Goal: Task Accomplishment & Management: Use online tool/utility

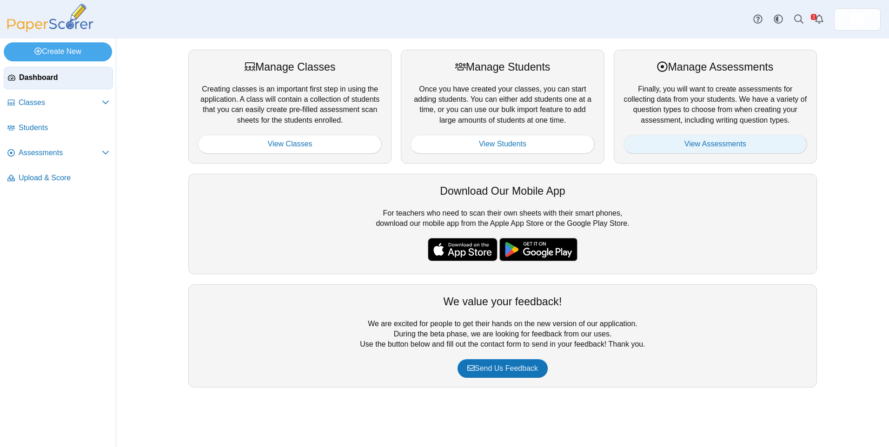
click at [721, 140] on link "View Assessments" at bounding box center [716, 144] width 184 height 19
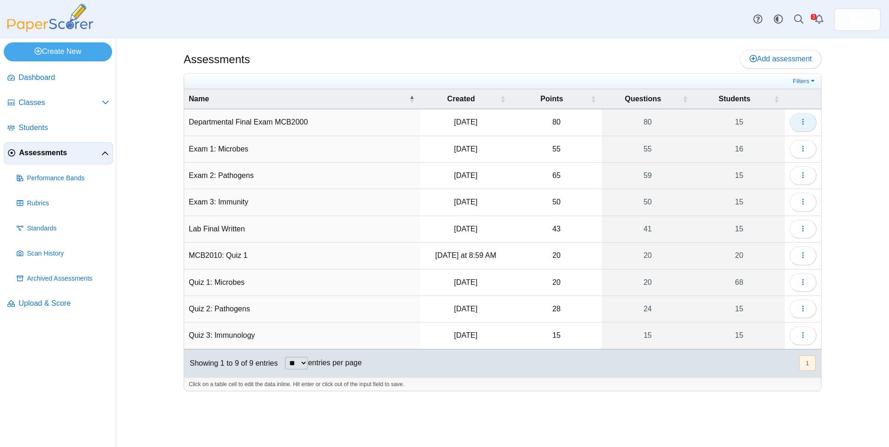
click at [804, 117] on button "button" at bounding box center [803, 122] width 27 height 19
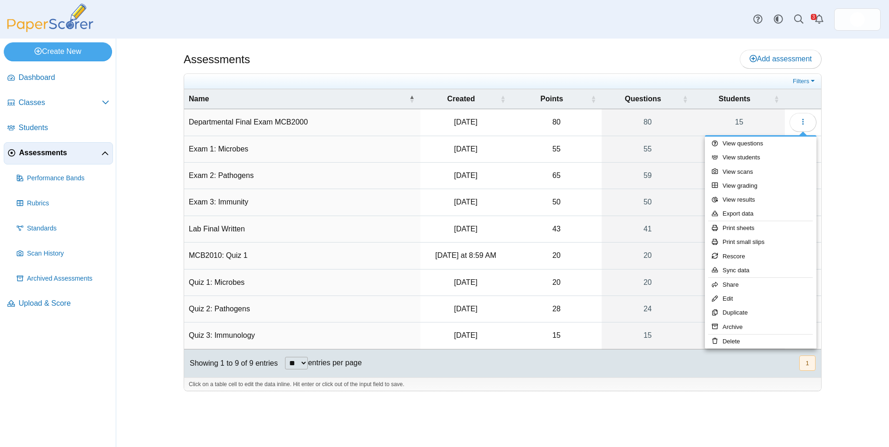
click at [520, 54] on div "Assessments Add assessment" at bounding box center [503, 60] width 638 height 21
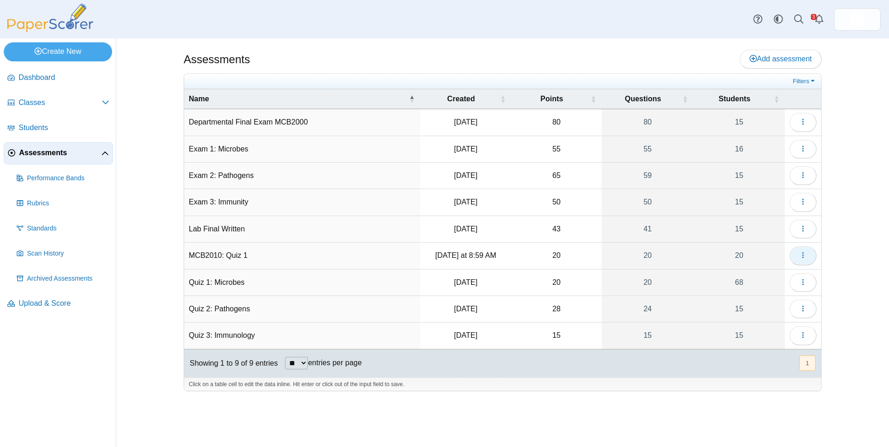
click at [803, 256] on icon "button" at bounding box center [803, 255] width 7 height 7
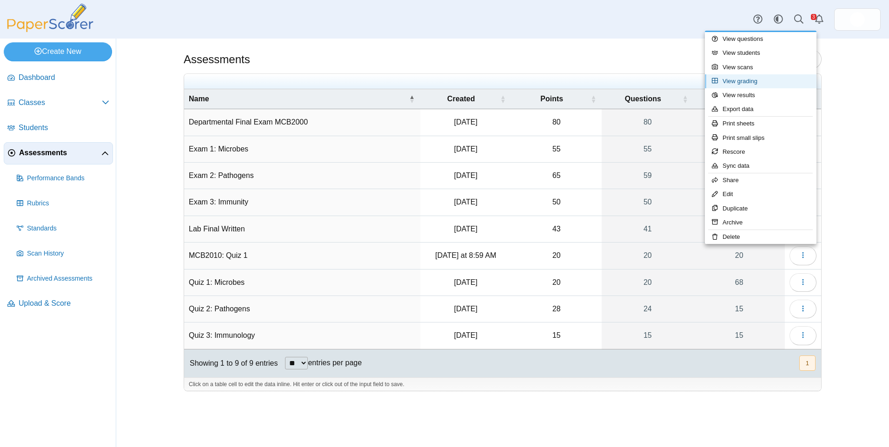
click at [768, 82] on link "View grading" at bounding box center [761, 81] width 112 height 14
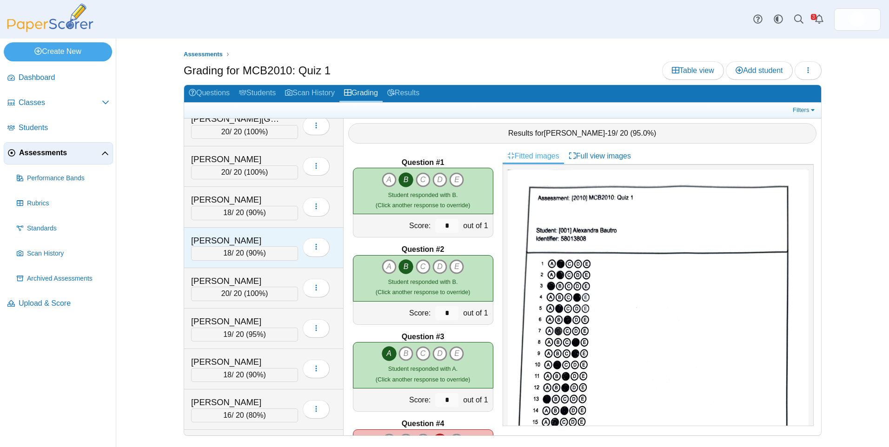
scroll to position [493, 0]
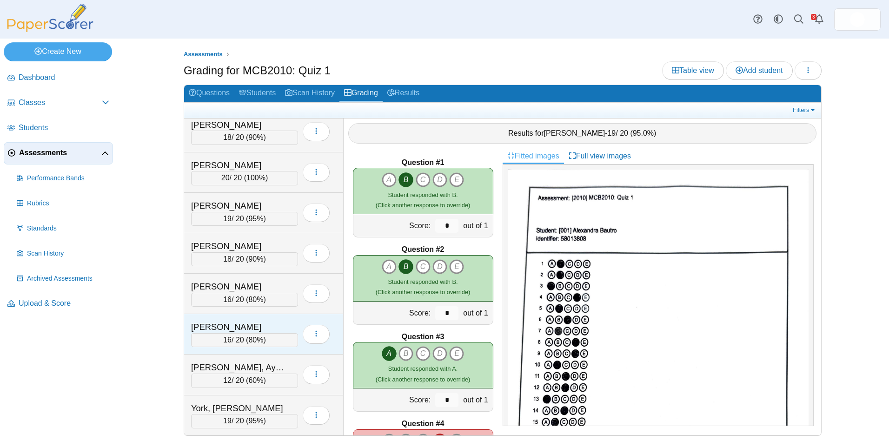
click at [265, 343] on div "16 / 20 ( 80% )" at bounding box center [244, 340] width 107 height 14
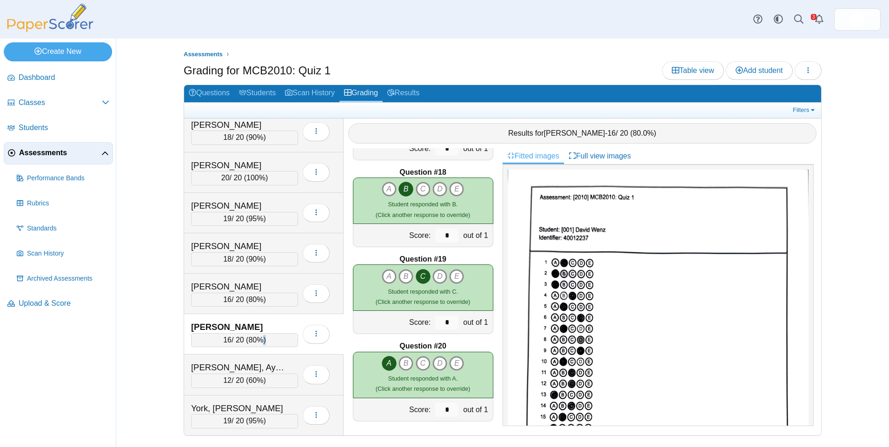
scroll to position [1474, 0]
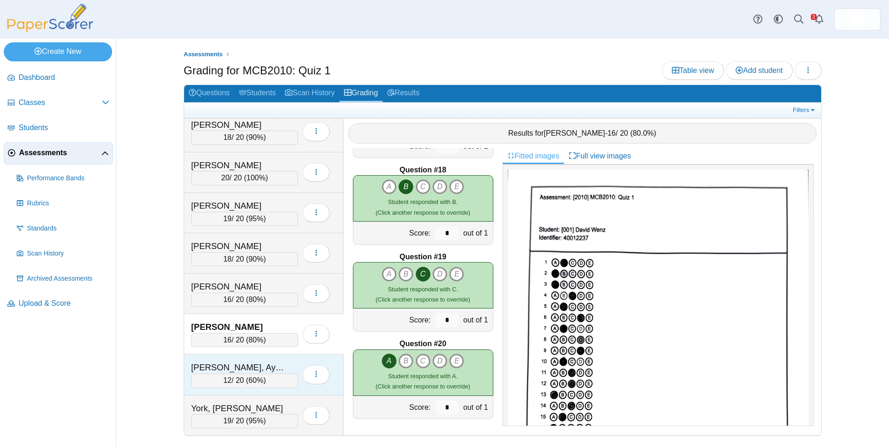
click at [267, 373] on div "Wright, Ayniyah" at bounding box center [237, 368] width 93 height 12
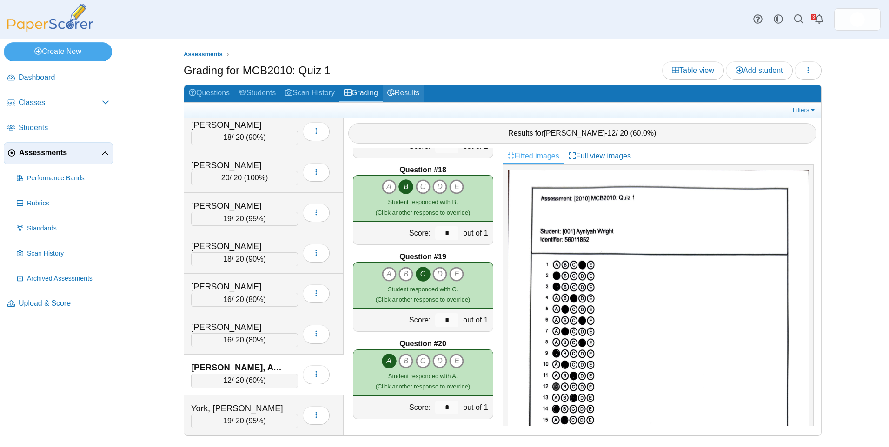
click at [415, 92] on link "Results" at bounding box center [403, 93] width 41 height 17
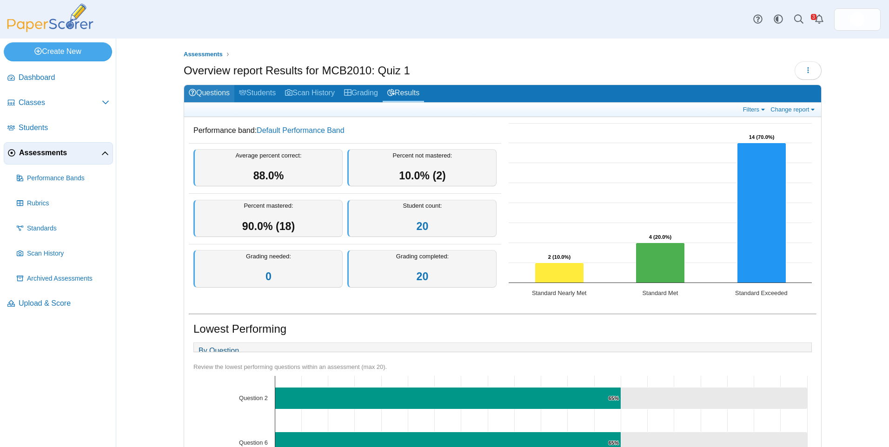
click at [223, 94] on link "Questions" at bounding box center [209, 93] width 50 height 17
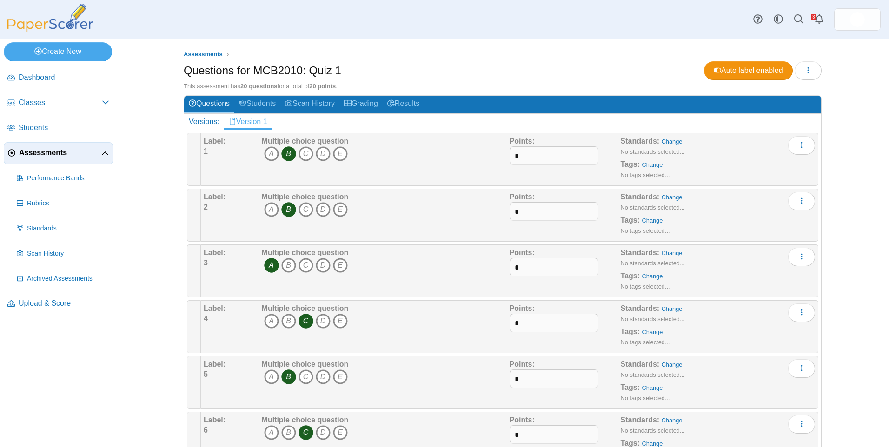
click at [48, 158] on span "Assessments" at bounding box center [60, 153] width 82 height 10
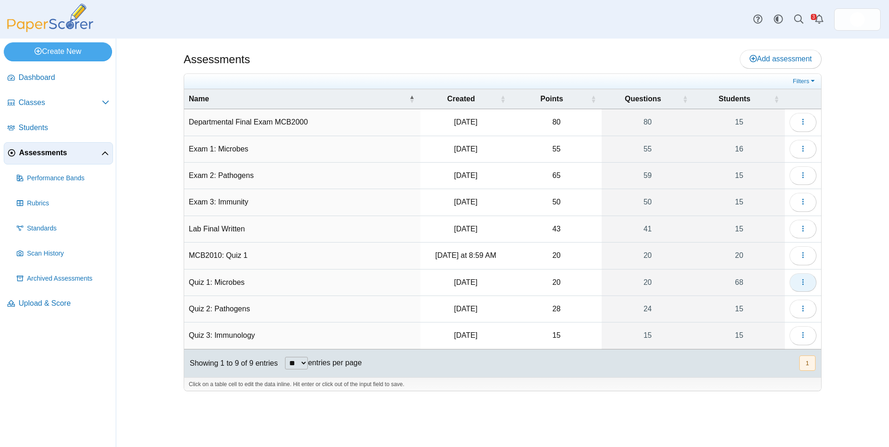
click at [810, 287] on button "button" at bounding box center [803, 282] width 27 height 19
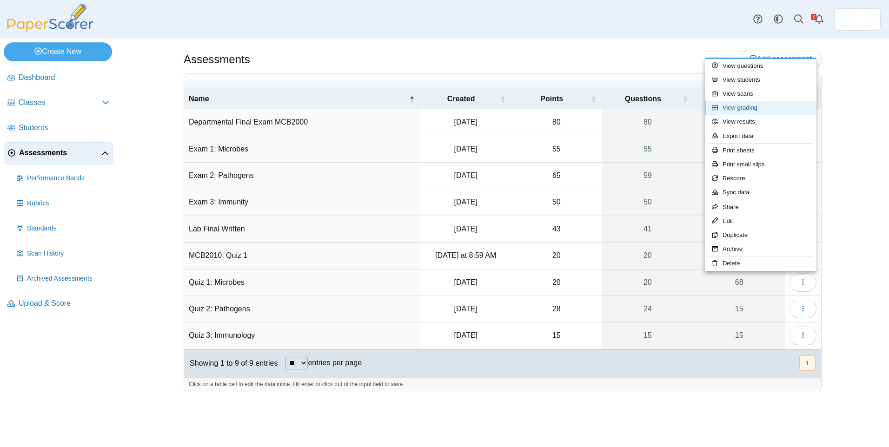
click at [782, 104] on link "View grading" at bounding box center [761, 108] width 112 height 14
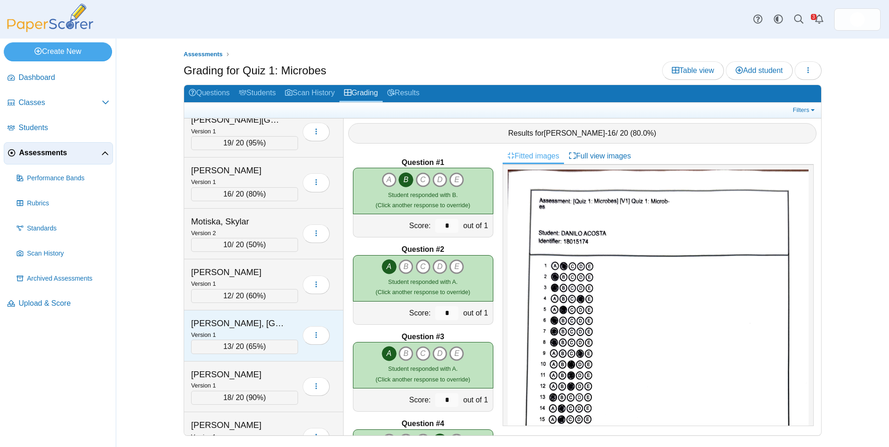
scroll to position [1814, 0]
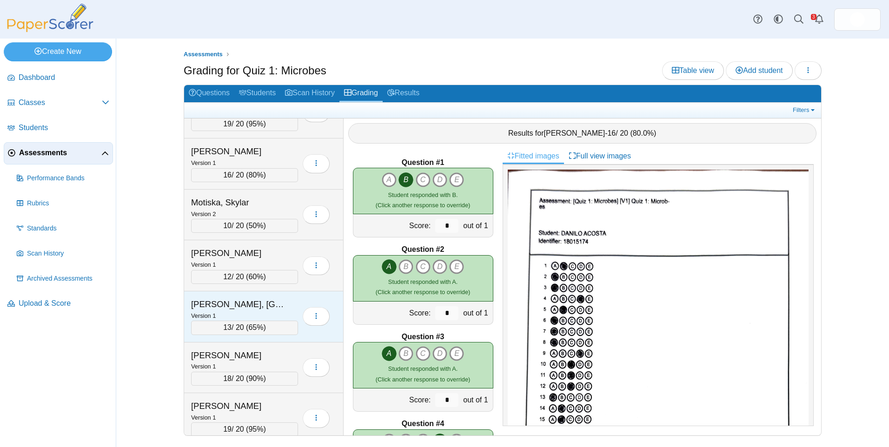
click at [255, 310] on div "MURRAY, ASIA" at bounding box center [237, 305] width 93 height 12
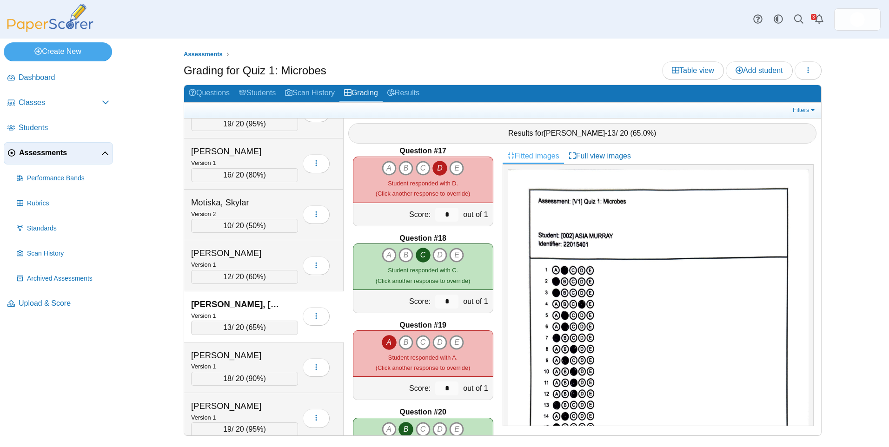
scroll to position [1474, 0]
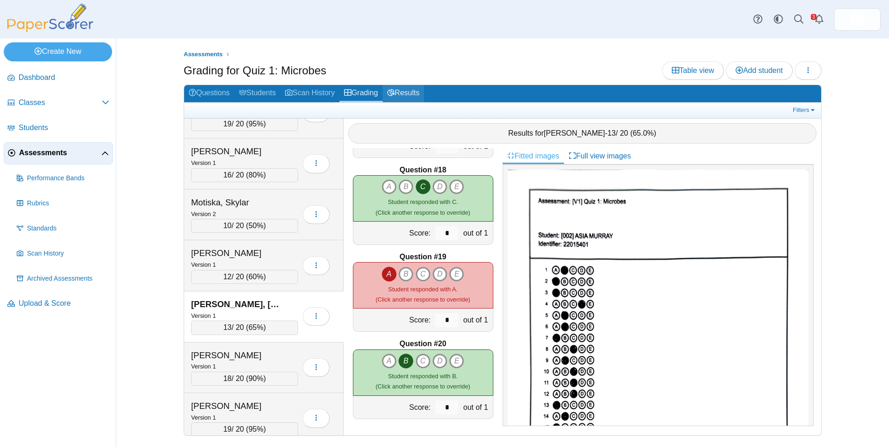
click at [410, 91] on link "Results" at bounding box center [403, 93] width 41 height 17
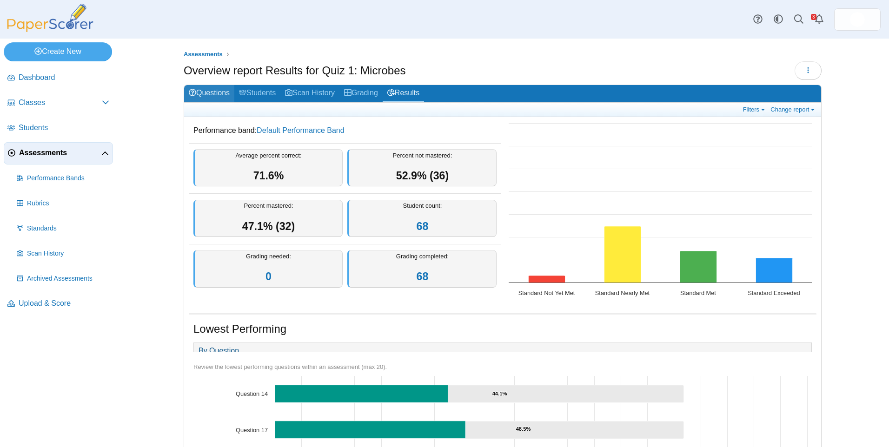
click at [202, 92] on link "Questions" at bounding box center [209, 93] width 50 height 17
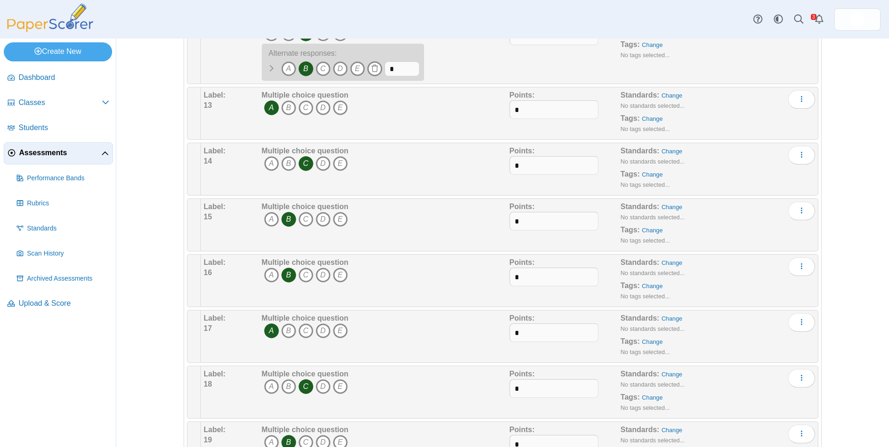
scroll to position [837, 0]
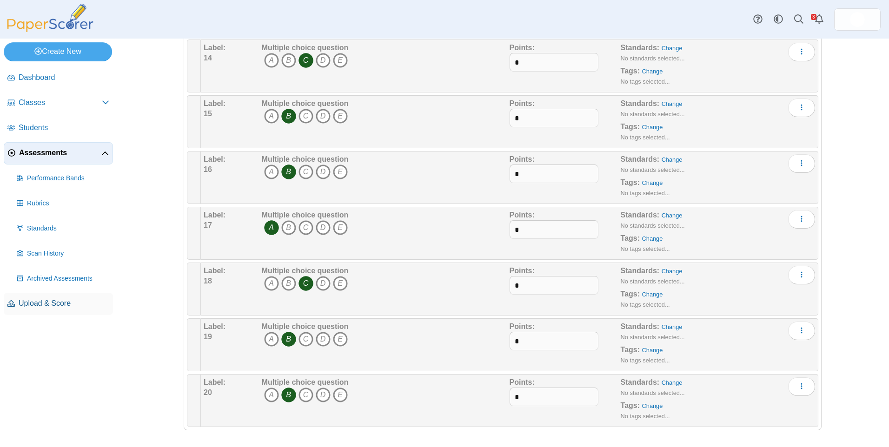
click at [42, 306] on span "Upload & Score" at bounding box center [64, 304] width 91 height 10
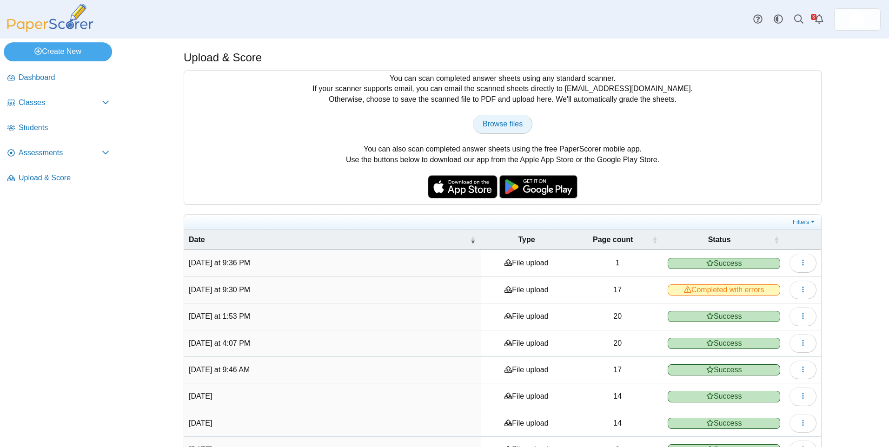
click at [495, 130] on link "Browse files" at bounding box center [503, 124] width 60 height 19
click at [520, 121] on link "Browse files" at bounding box center [503, 124] width 60 height 19
type input "**********"
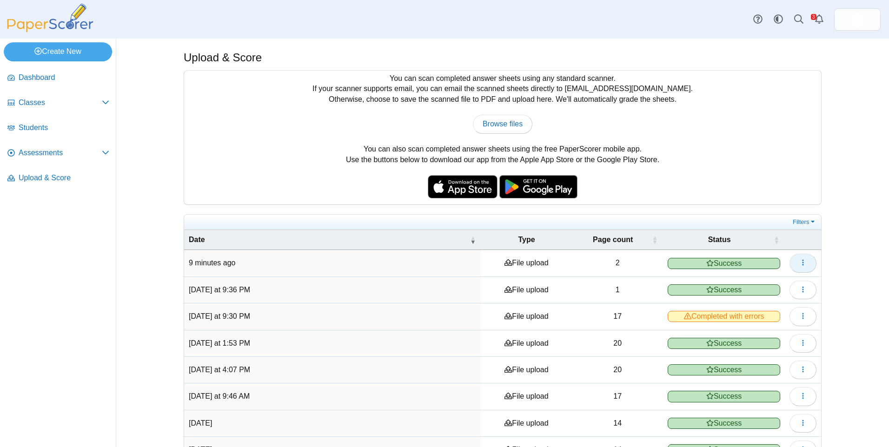
click at [801, 260] on icon "button" at bounding box center [803, 262] width 7 height 7
click at [795, 280] on link "View scanned pages" at bounding box center [757, 285] width 112 height 14
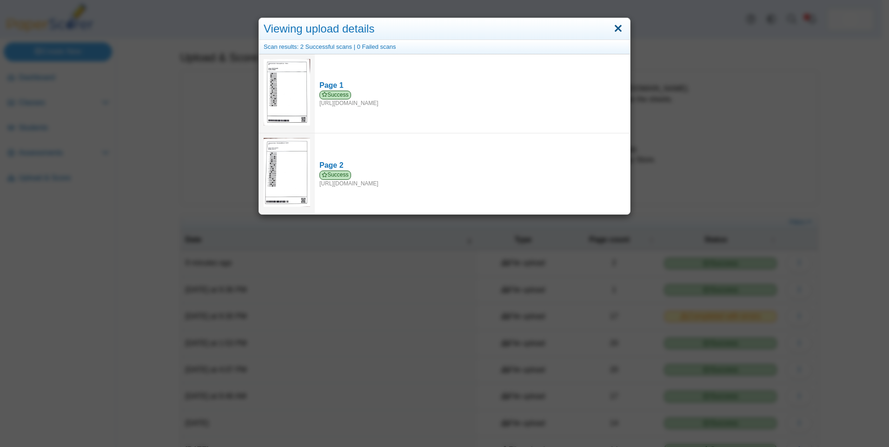
click at [611, 24] on link "Close" at bounding box center [618, 29] width 14 height 16
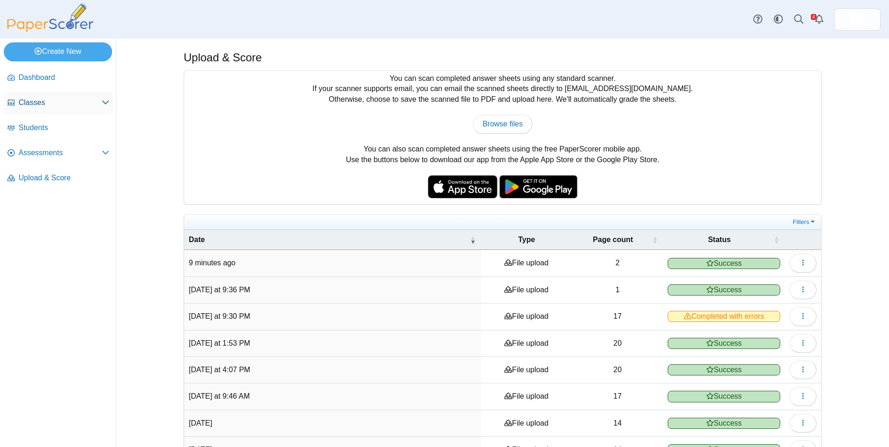
click at [36, 100] on span "Classes" at bounding box center [60, 103] width 83 height 10
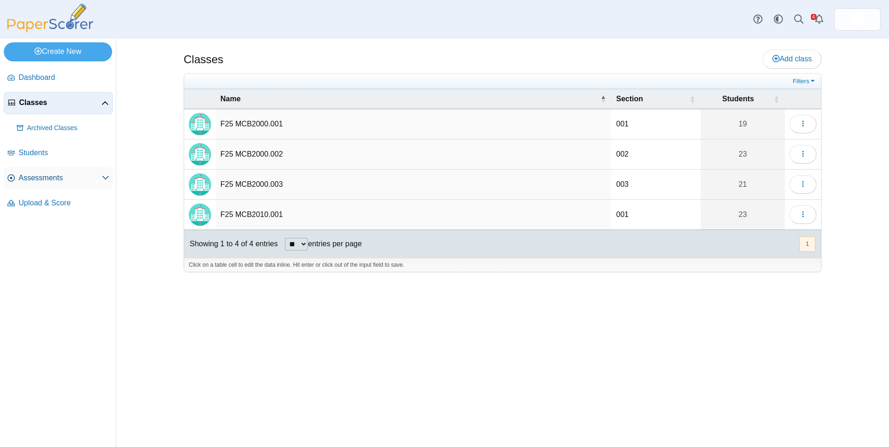
click at [44, 172] on link "Assessments" at bounding box center [58, 178] width 109 height 22
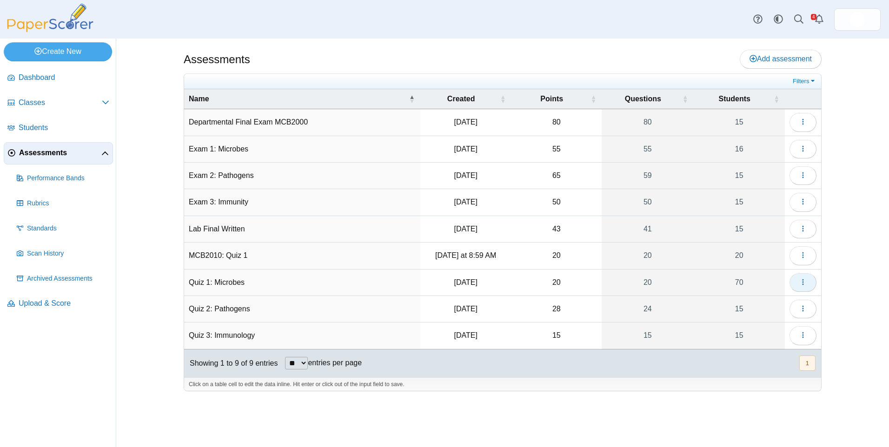
click at [806, 285] on icon "button" at bounding box center [803, 282] width 7 height 7
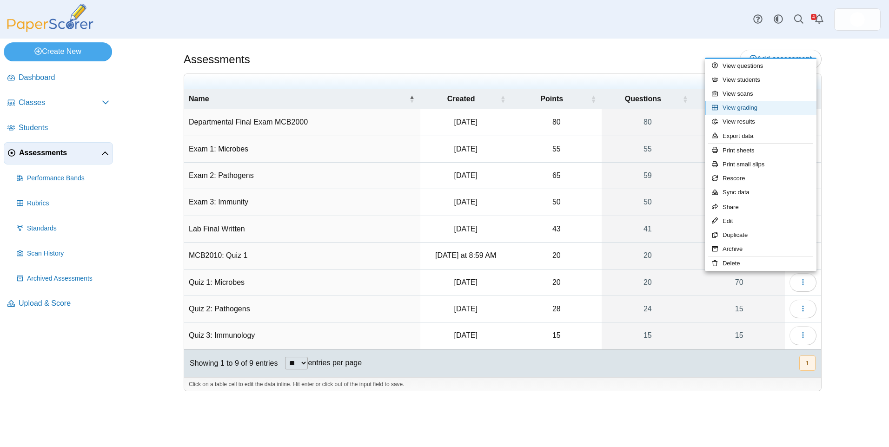
click at [765, 108] on link "View grading" at bounding box center [761, 108] width 112 height 14
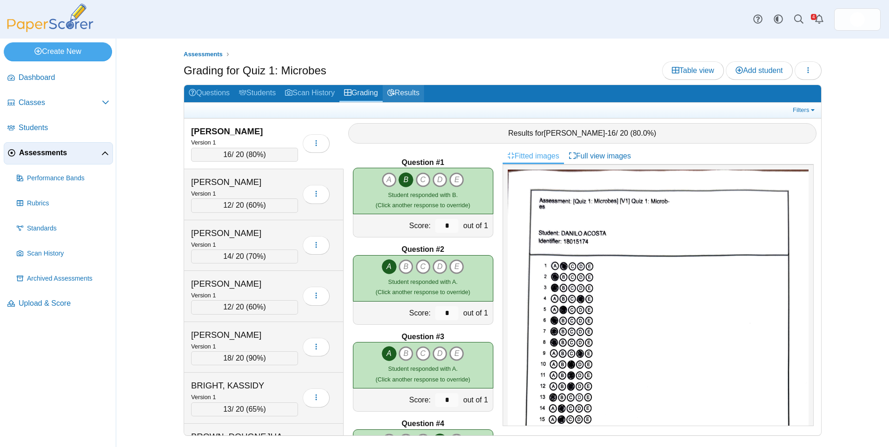
click at [414, 90] on link "Results" at bounding box center [403, 93] width 41 height 17
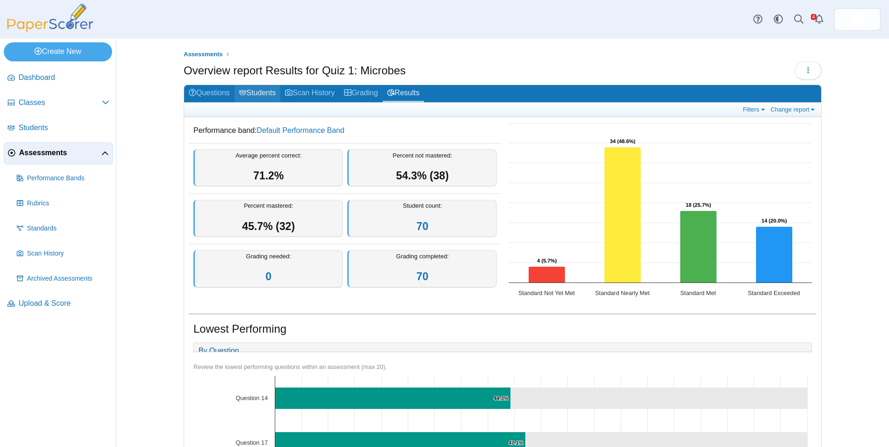
click at [247, 97] on link "Students" at bounding box center [257, 93] width 46 height 17
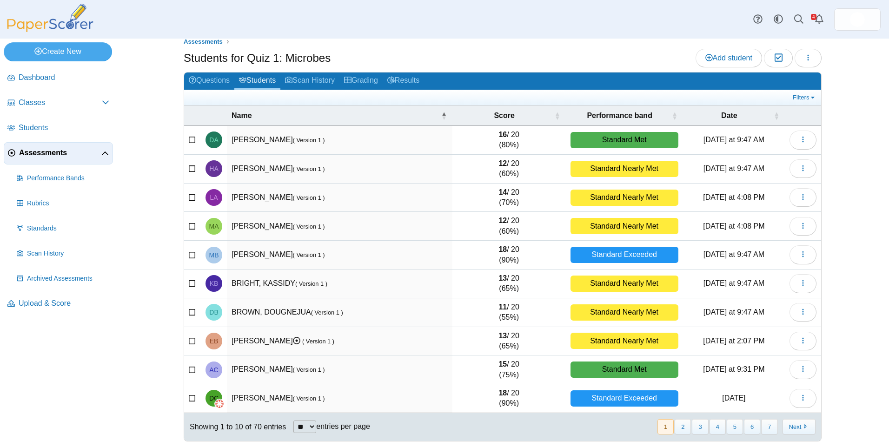
scroll to position [16, 0]
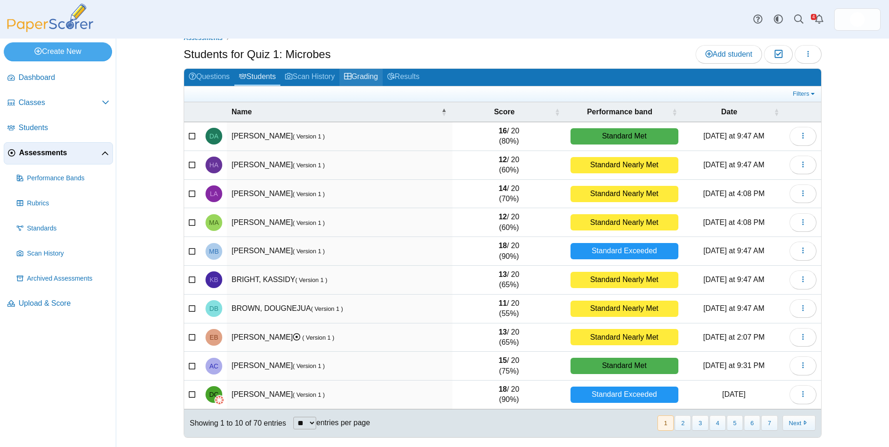
click at [374, 74] on link "Grading" at bounding box center [361, 77] width 43 height 17
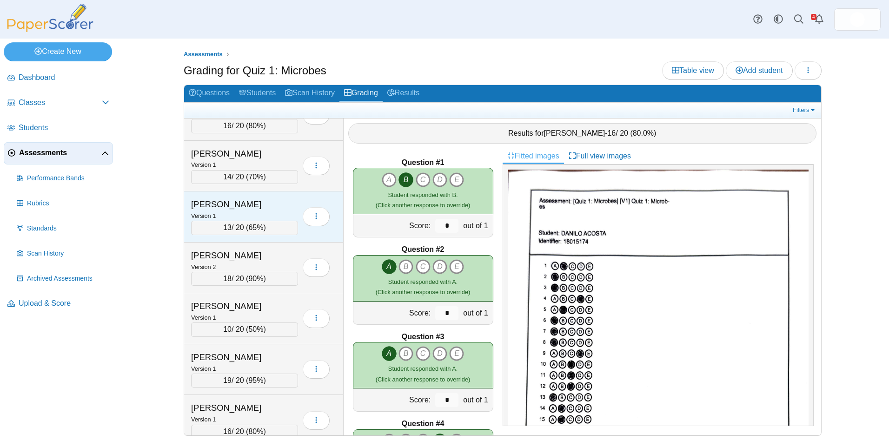
scroll to position [1116, 0]
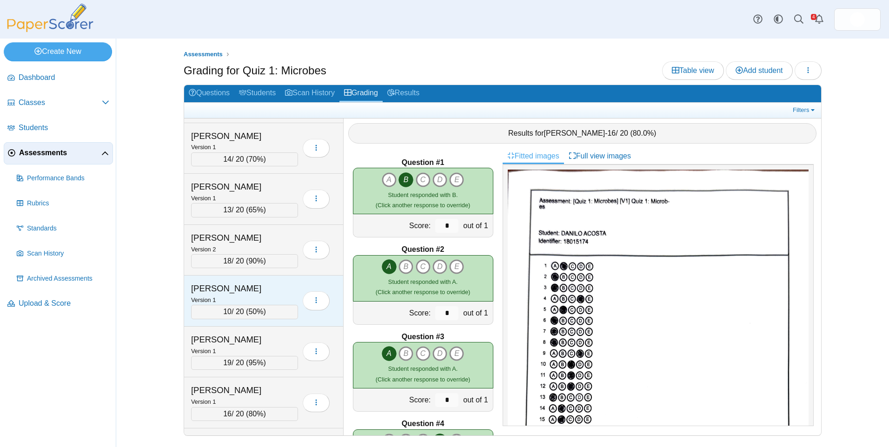
click at [261, 285] on div "[PERSON_NAME]" at bounding box center [237, 289] width 93 height 12
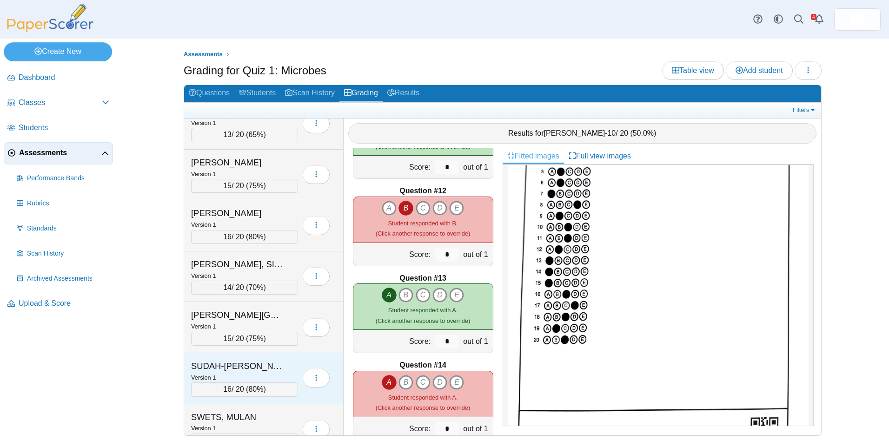
scroll to position [3070, 0]
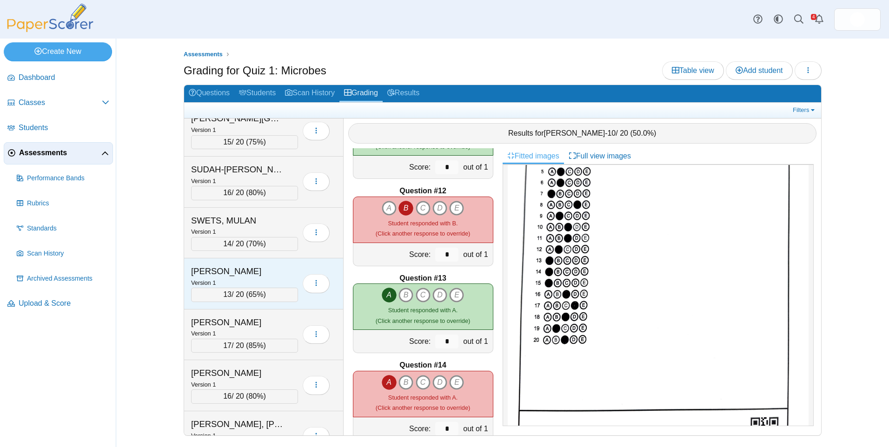
click at [275, 280] on div "Version 1" at bounding box center [244, 283] width 107 height 10
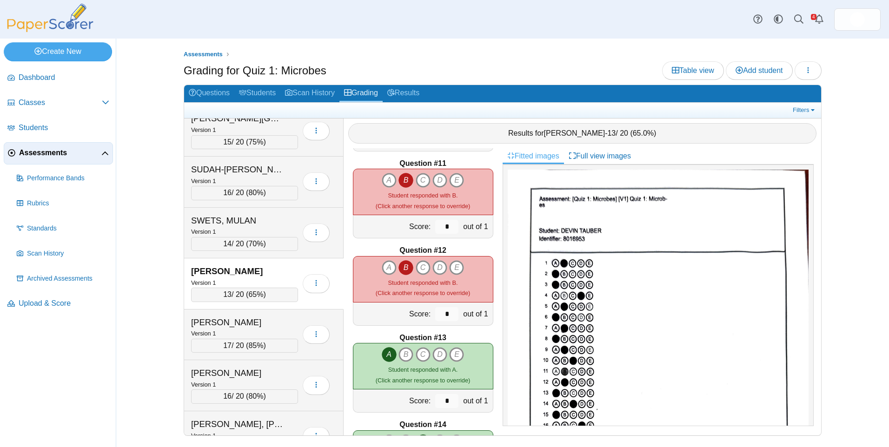
scroll to position [870, 0]
